Goal: Information Seeking & Learning: Find contact information

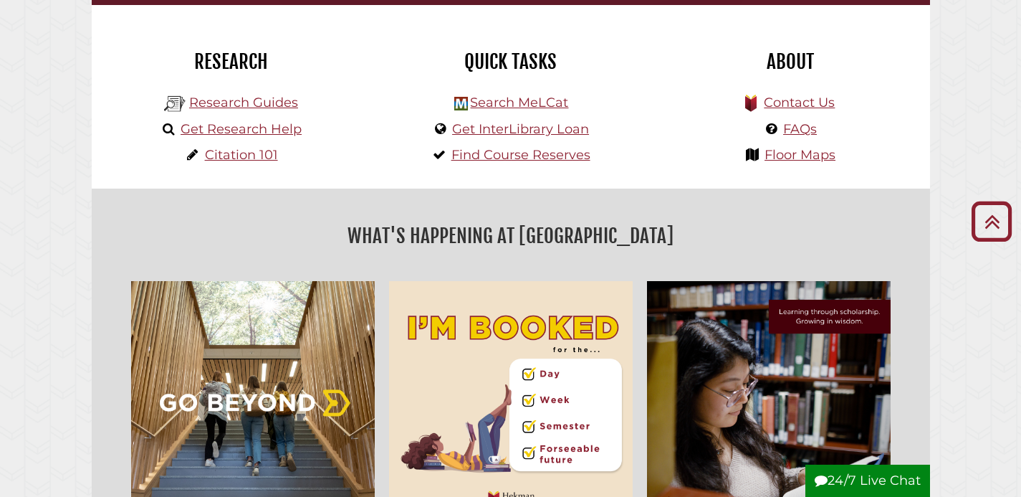
scroll to position [363, 0]
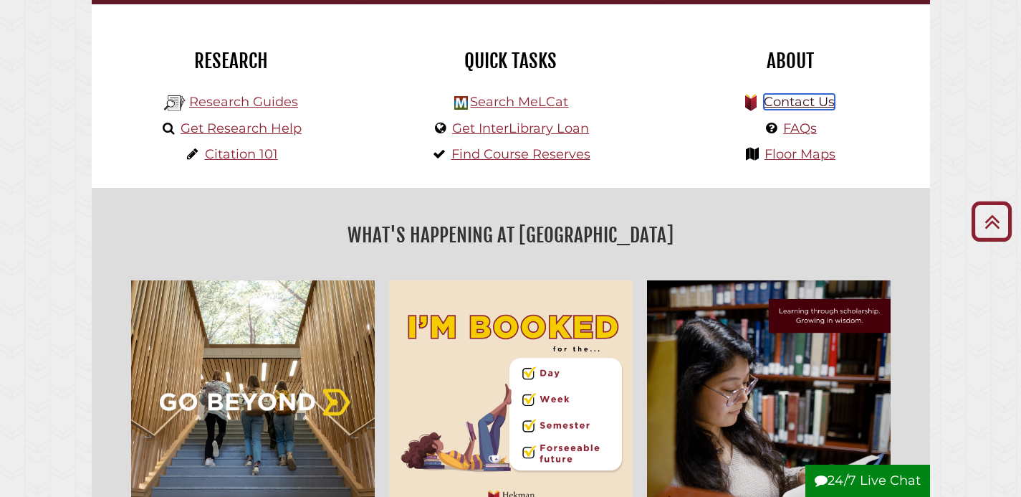
click at [788, 106] on link "Contact Us" at bounding box center [799, 102] width 71 height 16
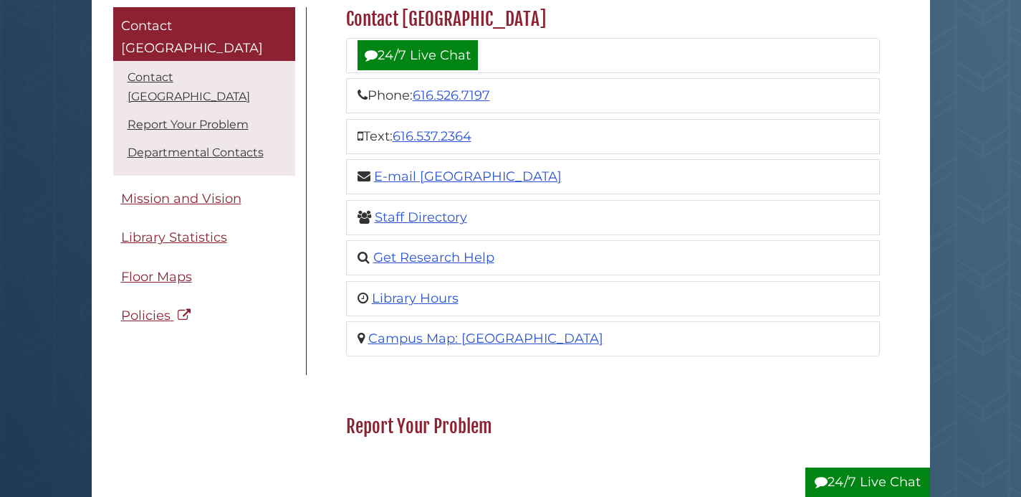
scroll to position [205, 0]
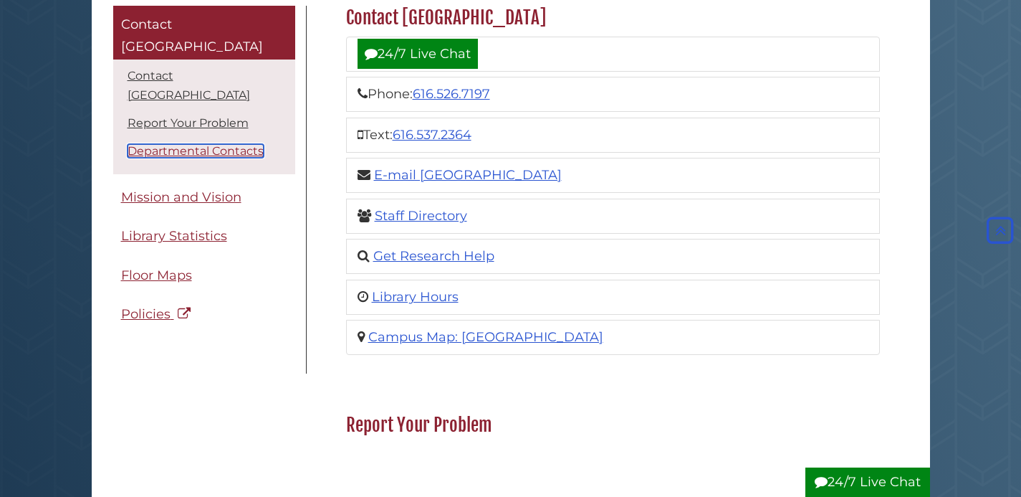
click at [205, 144] on link "Departmental Contacts" at bounding box center [196, 151] width 136 height 14
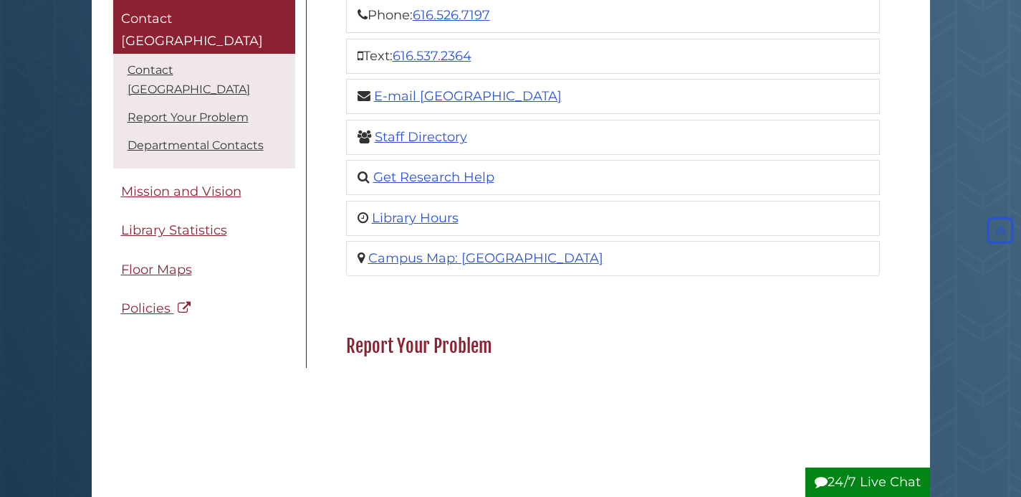
scroll to position [105, 0]
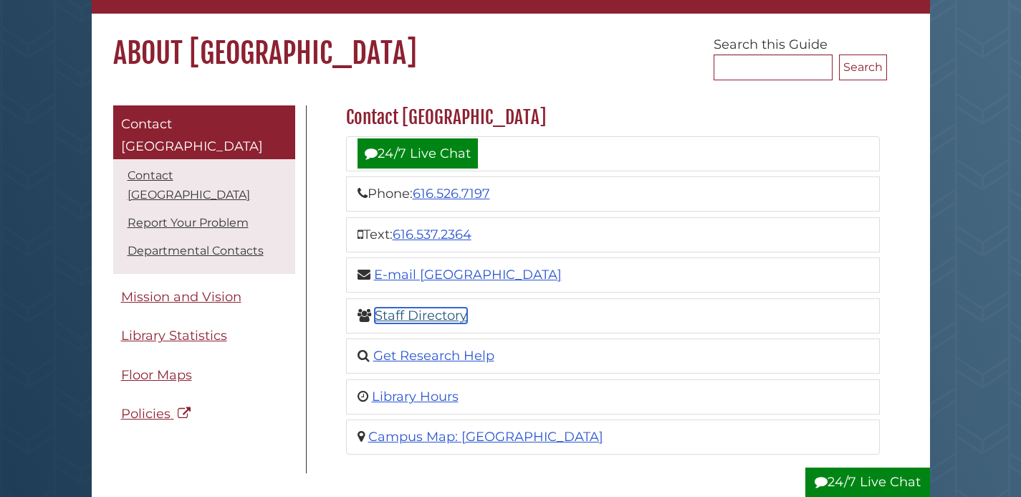
click at [412, 317] on link "Staff Directory" at bounding box center [421, 315] width 92 height 16
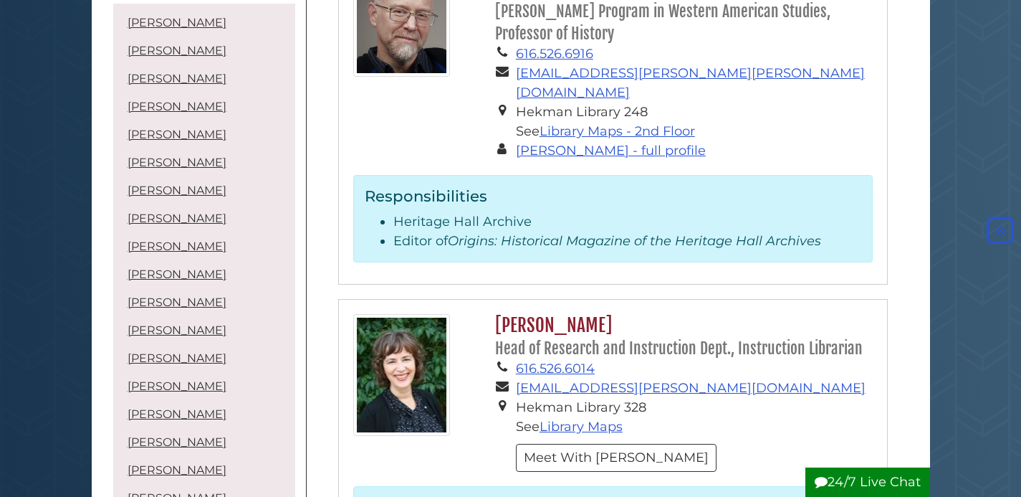
scroll to position [2695, 0]
